Goal: Task Accomplishment & Management: Understand process/instructions

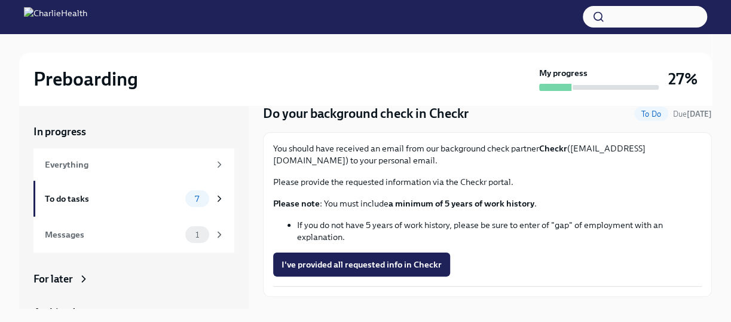
scroll to position [39, 0]
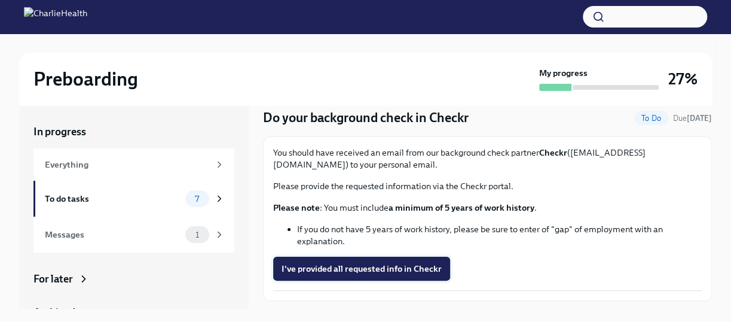
click at [368, 263] on span "I've provided all requested info in Checkr" at bounding box center [362, 269] width 160 height 12
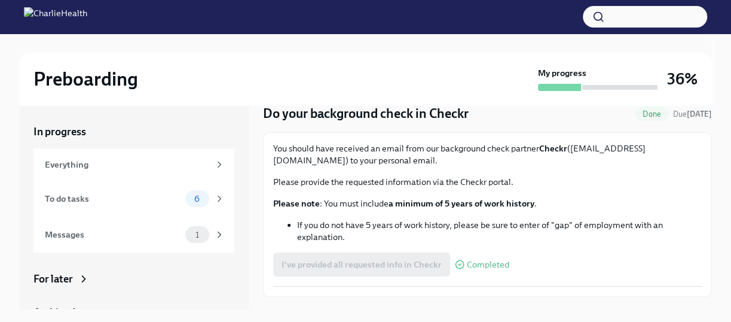
scroll to position [69, 0]
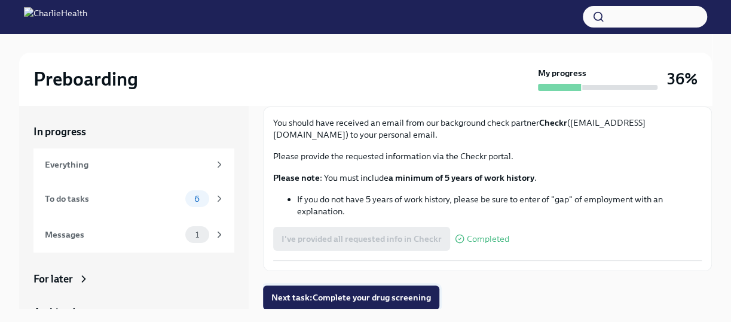
click at [388, 293] on span "Next task : Complete your drug screening" at bounding box center [351, 297] width 160 height 12
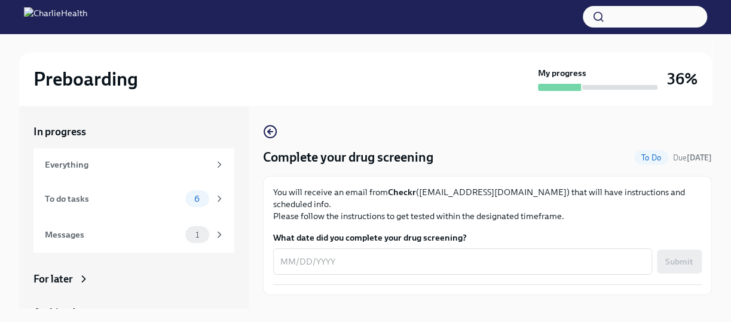
scroll to position [12, 0]
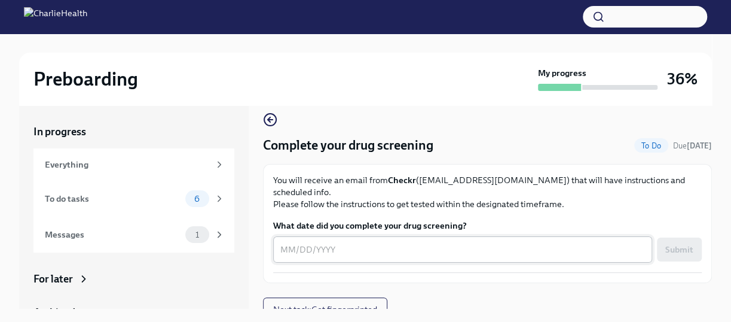
click at [330, 242] on textarea "What date did you complete your drug screening?" at bounding box center [462, 249] width 365 height 14
click at [507, 203] on div "You will receive an email from Checkr (support@checkr.com) that will have instr…" at bounding box center [487, 223] width 429 height 99
click at [596, 194] on p "You will receive an email from Checkr (support@checkr.com) that will have instr…" at bounding box center [487, 192] width 429 height 36
click at [344, 303] on span "Next task : Get fingerprinted" at bounding box center [325, 309] width 104 height 12
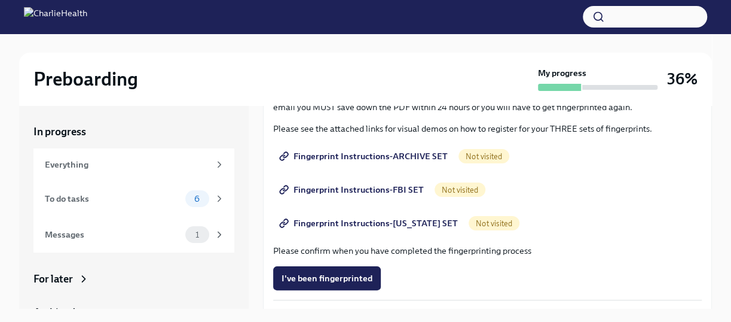
scroll to position [165, 0]
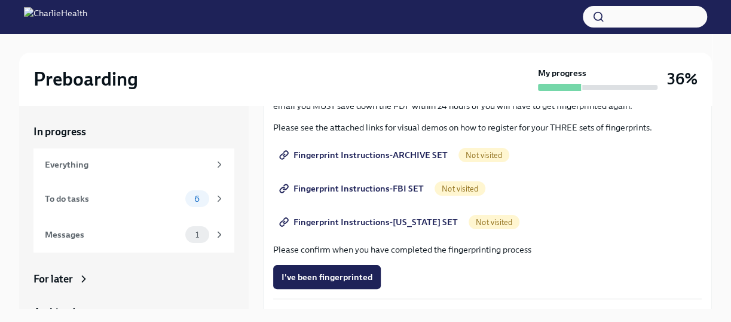
click at [389, 153] on span "Fingerprint Instructions-ARCHIVE SET" at bounding box center [365, 155] width 166 height 12
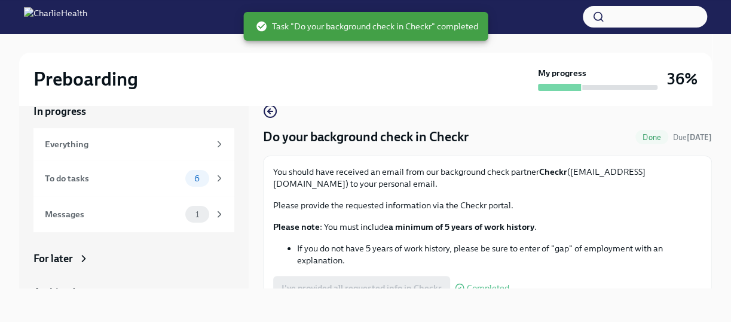
scroll to position [12, 0]
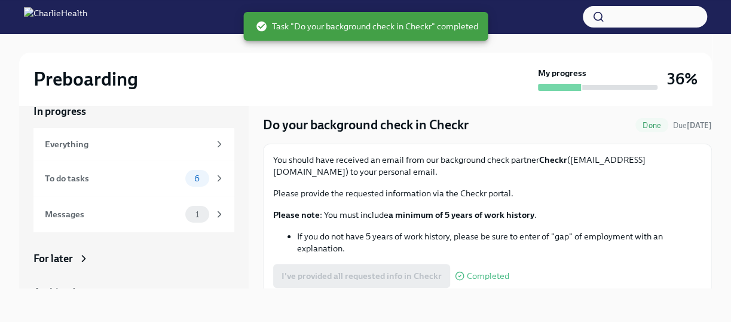
click at [452, 77] on div "Preboarding" at bounding box center [283, 79] width 500 height 24
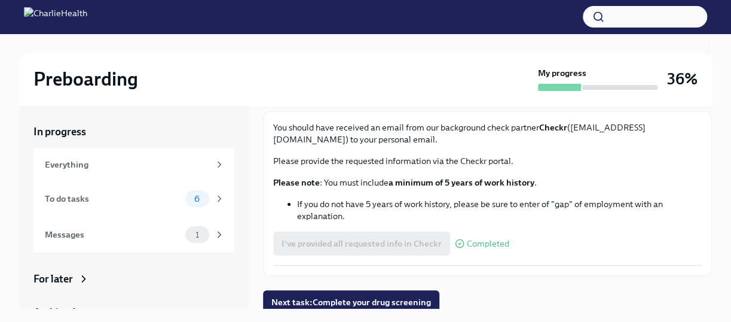
scroll to position [69, 0]
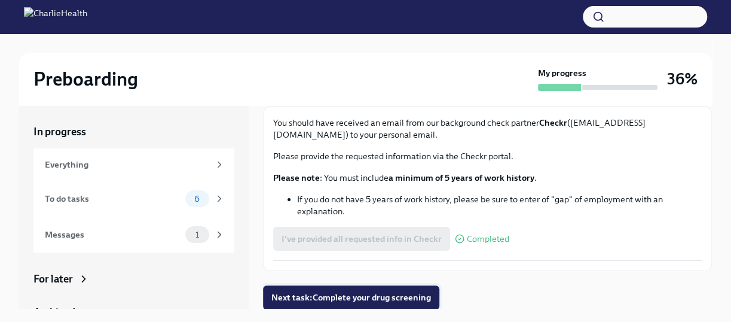
click at [414, 294] on span "Next task : Complete your drug screening" at bounding box center [351, 297] width 160 height 12
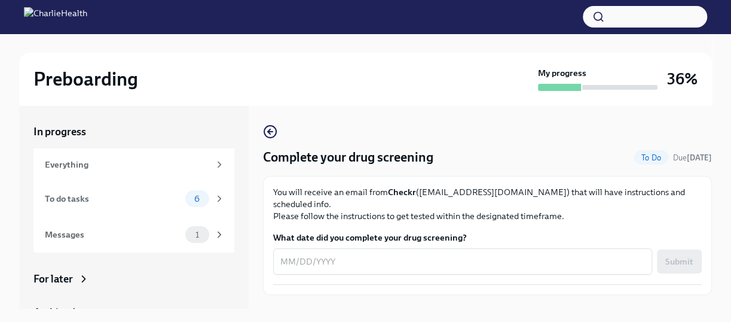
scroll to position [12, 0]
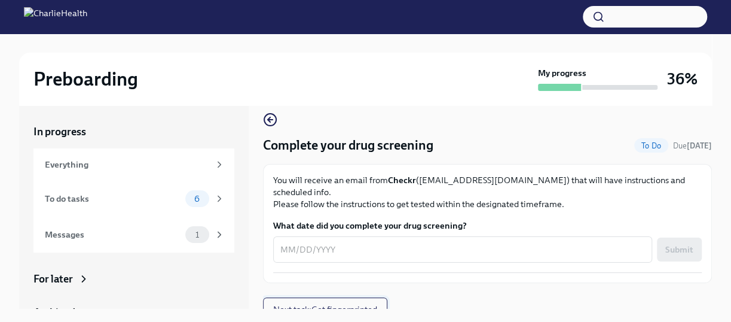
click at [370, 305] on button "Next task : Get fingerprinted" at bounding box center [325, 309] width 124 height 24
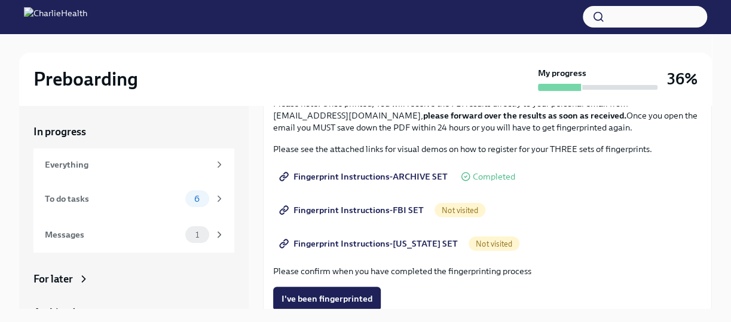
scroll to position [138, 0]
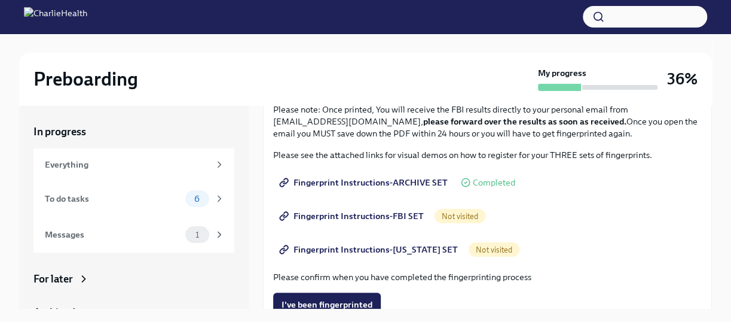
click at [389, 184] on span "Fingerprint Instructions-ARCHIVE SET" at bounding box center [365, 182] width 166 height 12
